Goal: Navigation & Orientation: Find specific page/section

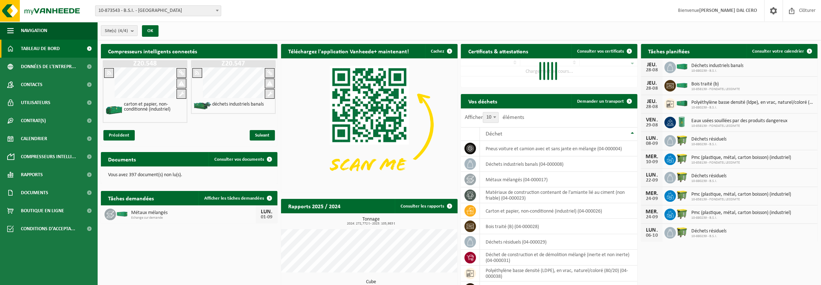
click at [165, 11] on span "10-873543 - B.S.I. - [GEOGRAPHIC_DATA]" at bounding box center [157, 11] width 125 height 10
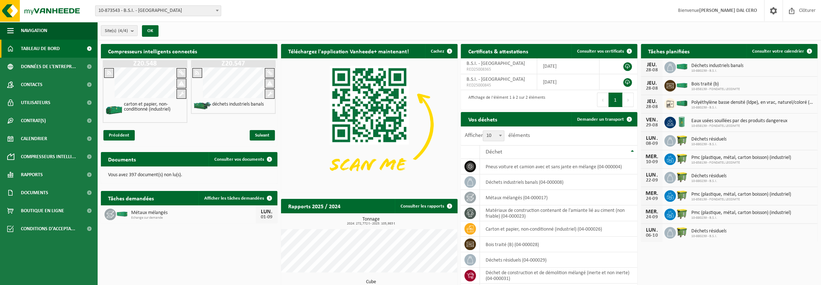
click at [746, 10] on strong "[PERSON_NAME] DAL CERO" at bounding box center [728, 10] width 58 height 5
click at [775, 10] on span at bounding box center [773, 10] width 11 height 21
click at [774, 9] on span at bounding box center [773, 10] width 11 height 21
click at [806, 9] on span "Clôturer" at bounding box center [807, 10] width 20 height 21
click at [218, 11] on b at bounding box center [217, 11] width 3 height 2
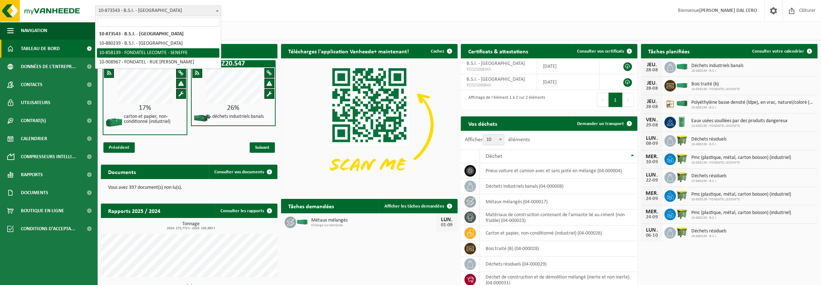
click at [51, 49] on span "Tableau de bord" at bounding box center [40, 49] width 39 height 18
